Goal: Download file/media

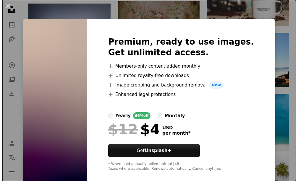
scroll to position [5123, 0]
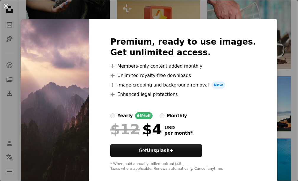
click at [249, 29] on div "Premium, ready to use images. Get unlimited access. A plus sign Members-only co…" at bounding box center [183, 104] width 189 height 170
click at [265, 23] on div "Premium, ready to use images. Get unlimited access. A plus sign Members-only co…" at bounding box center [183, 104] width 189 height 170
drag, startPoint x: 267, startPoint y: 20, endPoint x: 189, endPoint y: 34, distance: 79.3
click at [266, 20] on div "Premium, ready to use images. Get unlimited access. A plus sign Members-only co…" at bounding box center [183, 104] width 189 height 170
drag, startPoint x: 119, startPoint y: 28, endPoint x: 121, endPoint y: 32, distance: 5.2
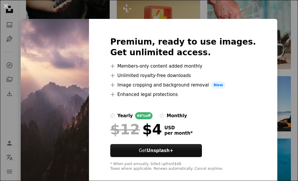
click at [121, 31] on div "Premium, ready to use images. Get unlimited access. A plus sign Members-only co…" at bounding box center [183, 104] width 189 height 170
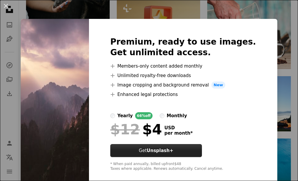
click at [171, 150] on strong "Unsplash+" at bounding box center [160, 150] width 27 height 5
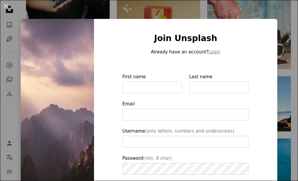
click at [259, 25] on div "Join Unsplash Already have an account? Login First name Last name Email Usernam…" at bounding box center [185, 134] width 183 height 230
click at [94, 24] on div "Join Unsplash Already have an account? Login First name Last name Email Usernam…" at bounding box center [185, 134] width 183 height 230
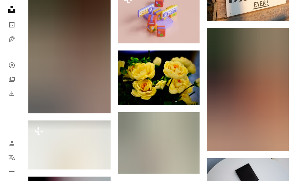
scroll to position [8083, 0]
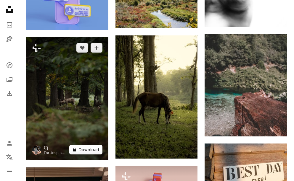
click at [90, 145] on button "A lock Download" at bounding box center [85, 149] width 33 height 9
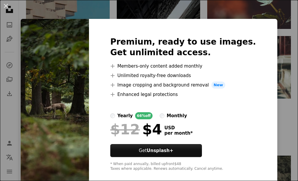
click at [78, 119] on img at bounding box center [55, 104] width 68 height 170
click at [264, 23] on div "Premium, ready to use images. Get unlimited access. A plus sign Members-only co…" at bounding box center [183, 104] width 189 height 170
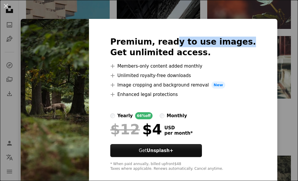
drag, startPoint x: 265, startPoint y: 21, endPoint x: 180, endPoint y: 20, distance: 84.9
click at [184, 19] on div "Premium, ready to use images. Get unlimited access. A plus sign Members-only co…" at bounding box center [183, 104] width 189 height 170
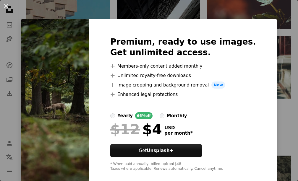
drag, startPoint x: 156, startPoint y: 18, endPoint x: 147, endPoint y: 23, distance: 9.8
click at [152, 20] on div "An X shape Premium, ready to use images. Get unlimited access. A plus sign Memb…" at bounding box center [149, 90] width 298 height 181
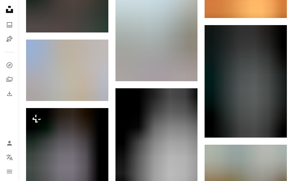
scroll to position [6810, 0]
